Goal: Information Seeking & Learning: Learn about a topic

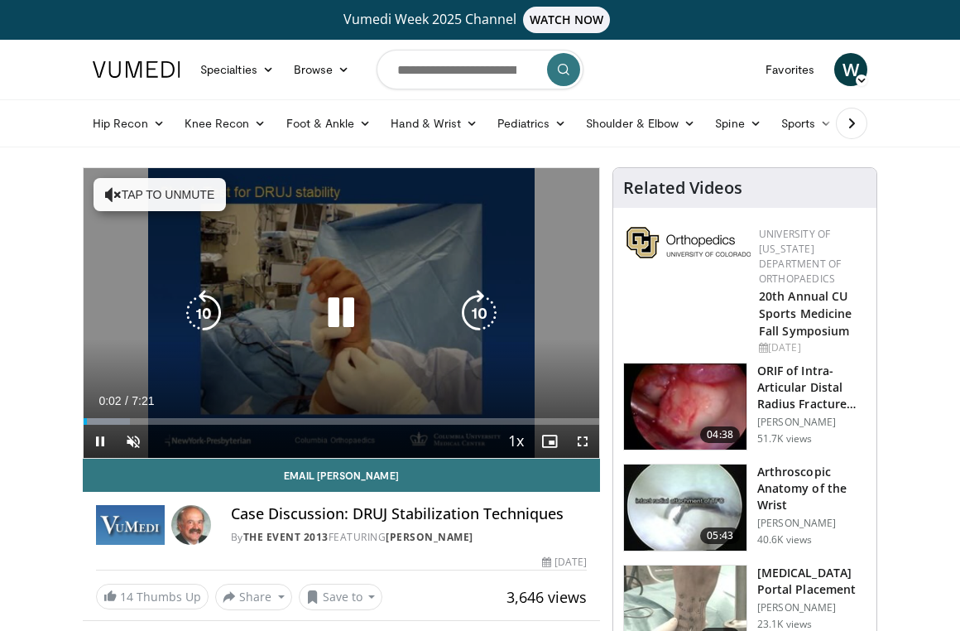
click at [333, 310] on icon "Video Player" at bounding box center [341, 313] width 46 height 46
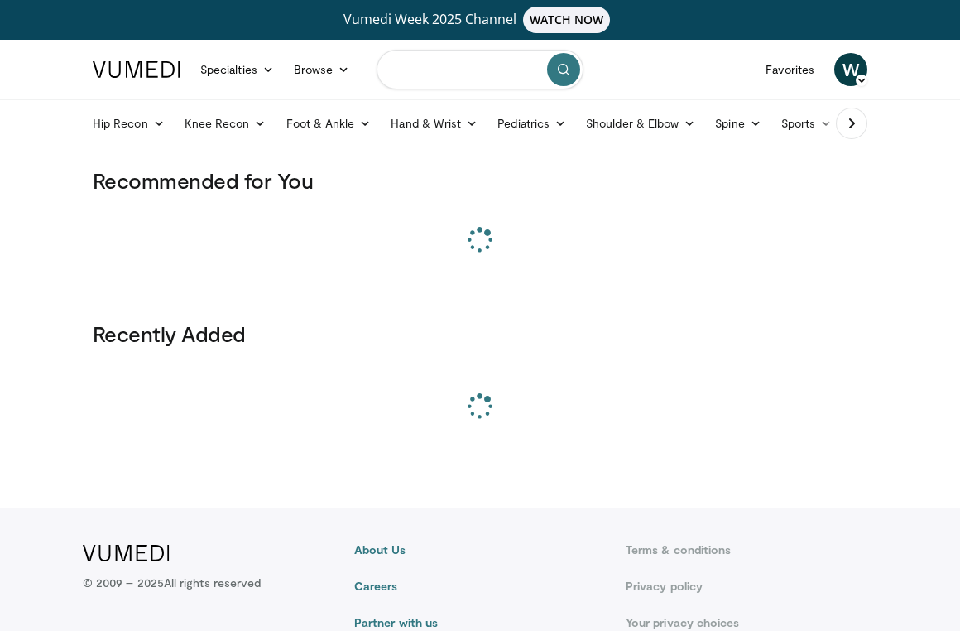
click at [446, 68] on input "Search topics, interventions" at bounding box center [480, 70] width 207 height 40
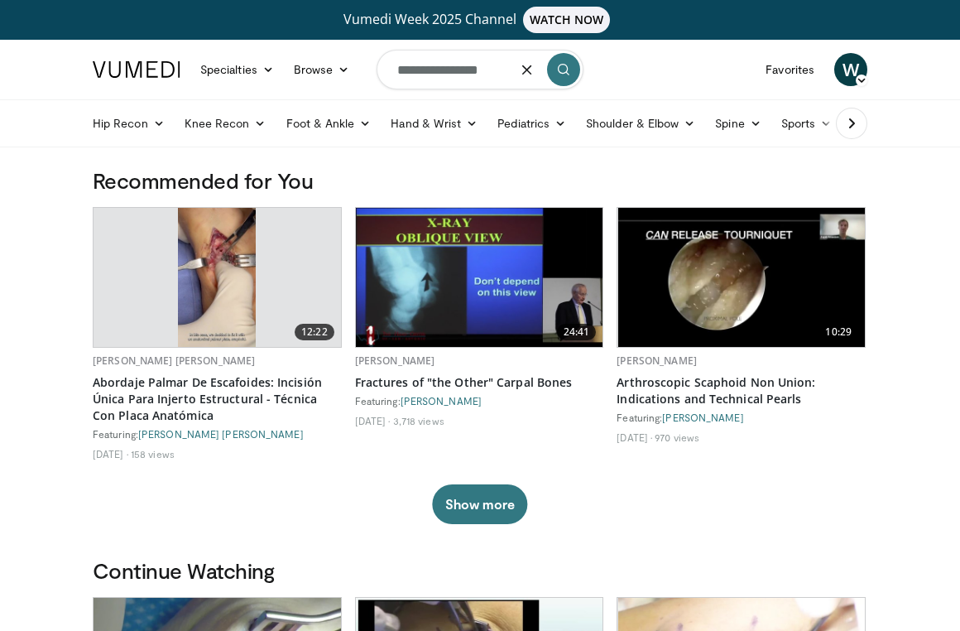
type input "**********"
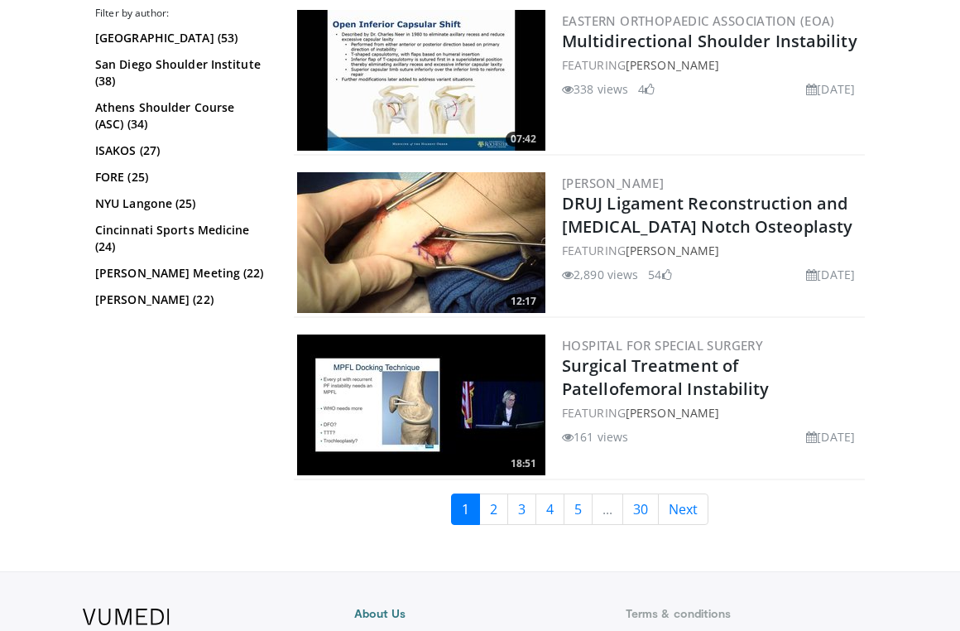
scroll to position [4482, 0]
